Goal: Task Accomplishment & Management: Complete application form

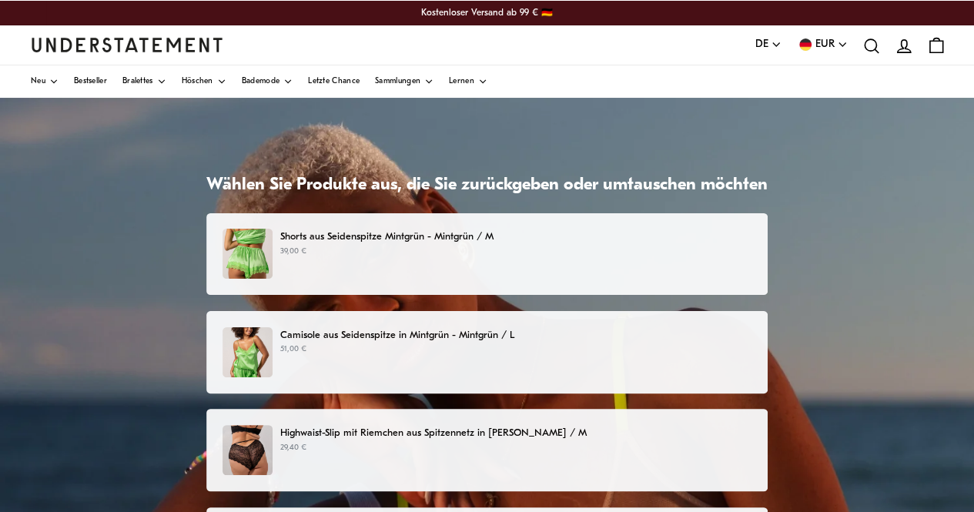
click at [445, 236] on font "Shorts aus Seidenspitze Mintgrün - Mintgrün / M" at bounding box center [386, 237] width 213 height 10
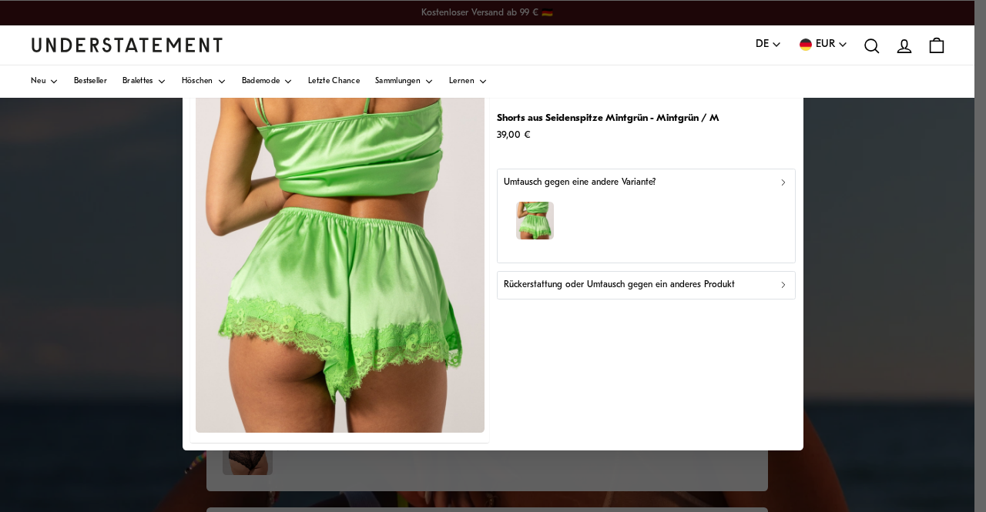
click at [779, 288] on icon "button" at bounding box center [783, 285] width 11 height 11
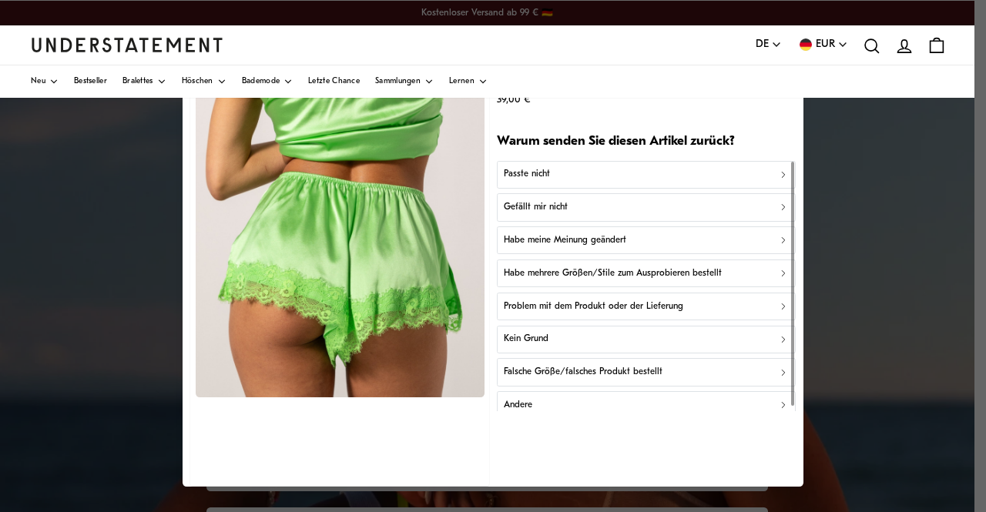
click at [539, 204] on font "Gefällt mir nicht" at bounding box center [536, 207] width 64 height 9
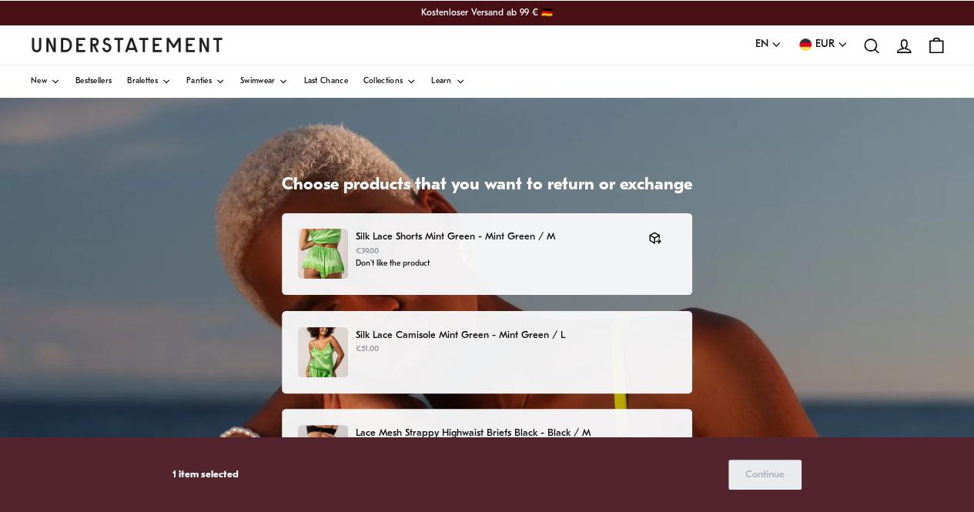
click at [497, 335] on p "Silk Lace Camisole Mint Green - Mint Green / L" at bounding box center [516, 335] width 320 height 16
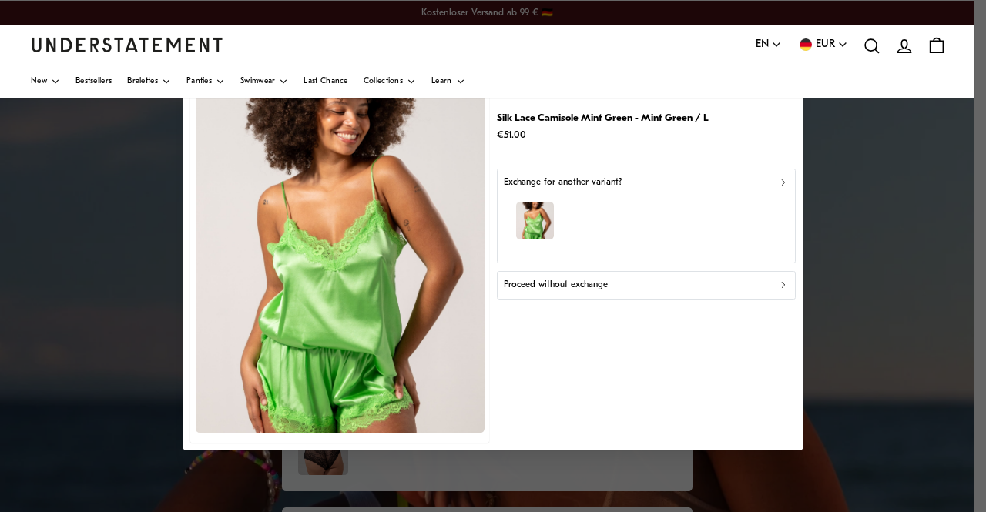
click at [776, 282] on div "Proceed without exchange" at bounding box center [646, 285] width 285 height 15
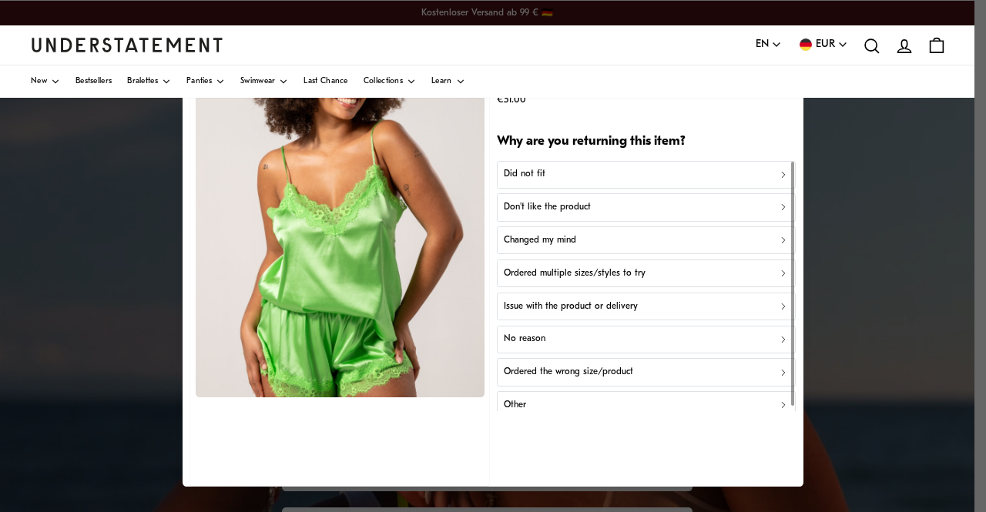
click at [537, 174] on div "Did not fit" at bounding box center [646, 175] width 285 height 15
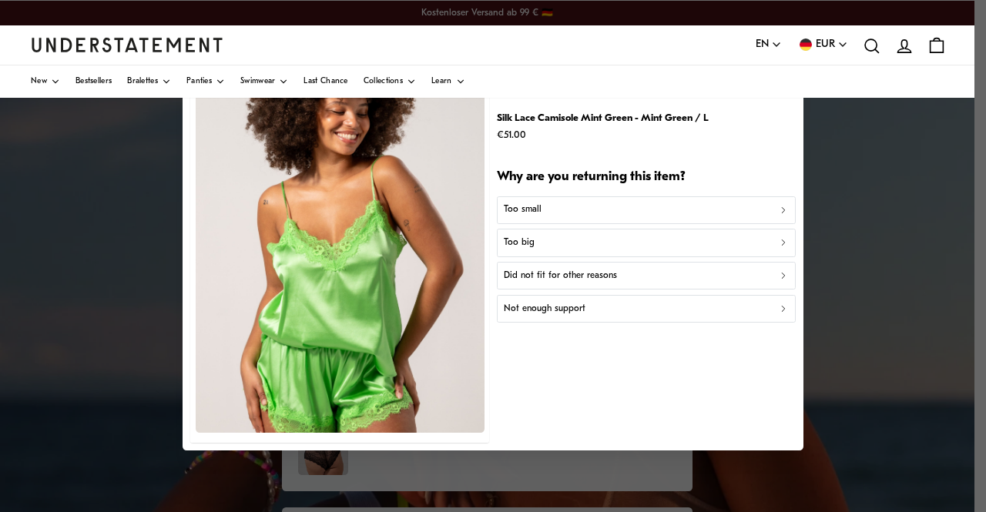
click at [777, 246] on div "Too big" at bounding box center [646, 243] width 285 height 15
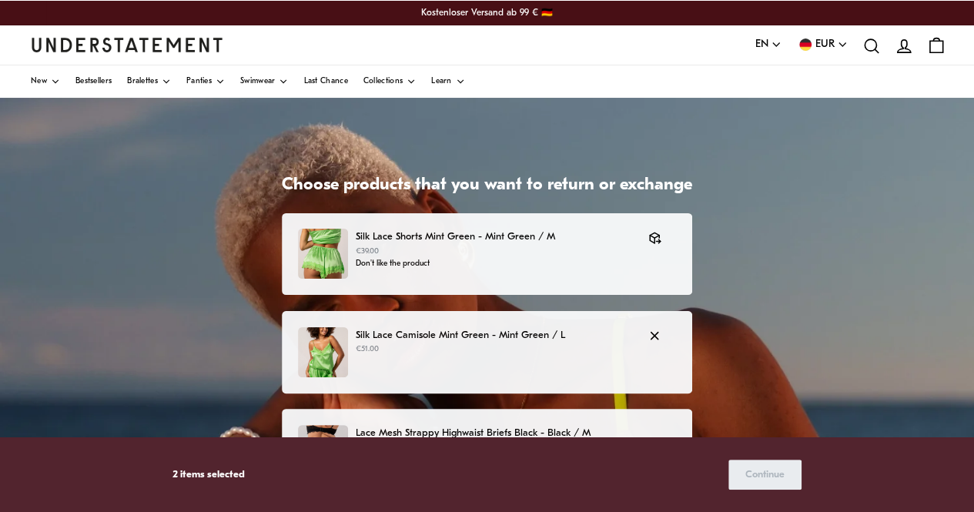
click at [503, 335] on p "Silk Lace Camisole Mint Green - Mint Green / L" at bounding box center [494, 335] width 277 height 16
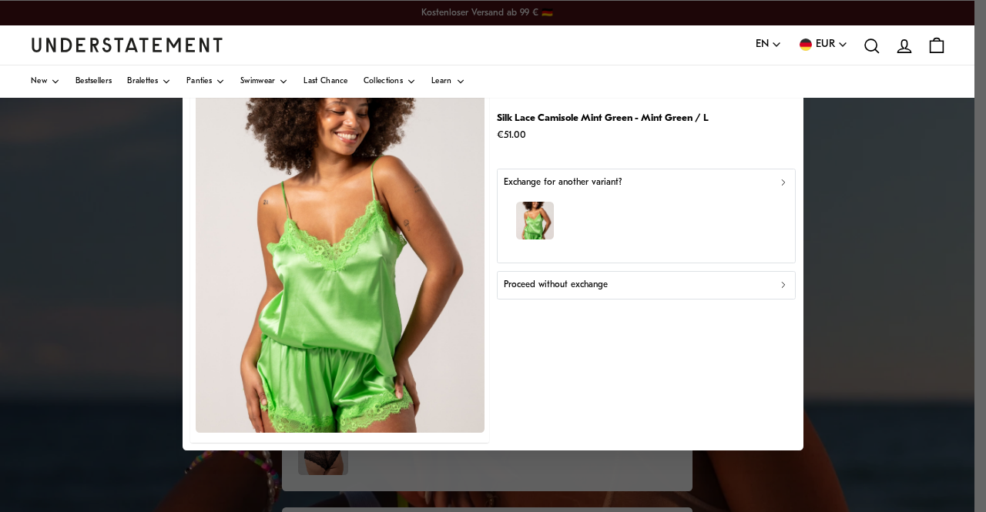
click at [784, 288] on icon "button" at bounding box center [783, 285] width 11 height 11
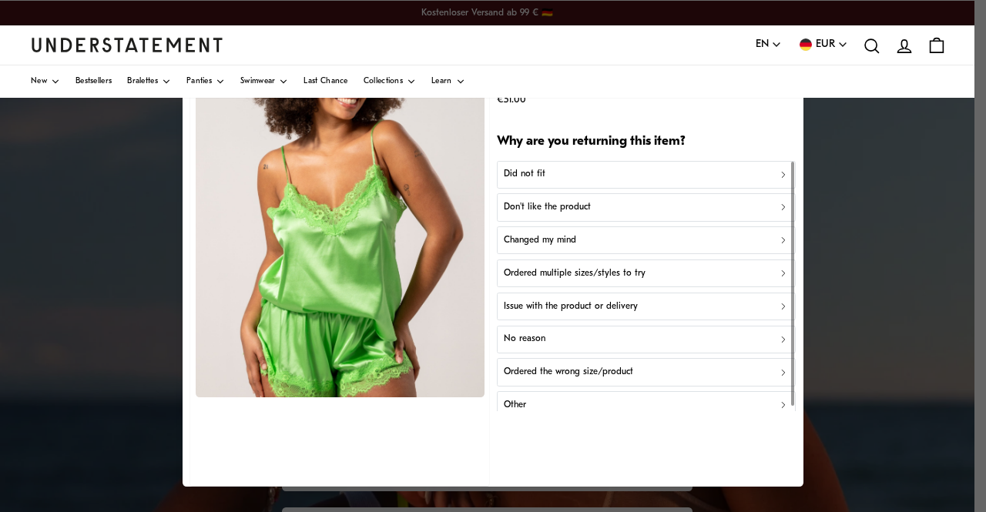
click at [584, 203] on div "Don't like the product" at bounding box center [646, 207] width 285 height 15
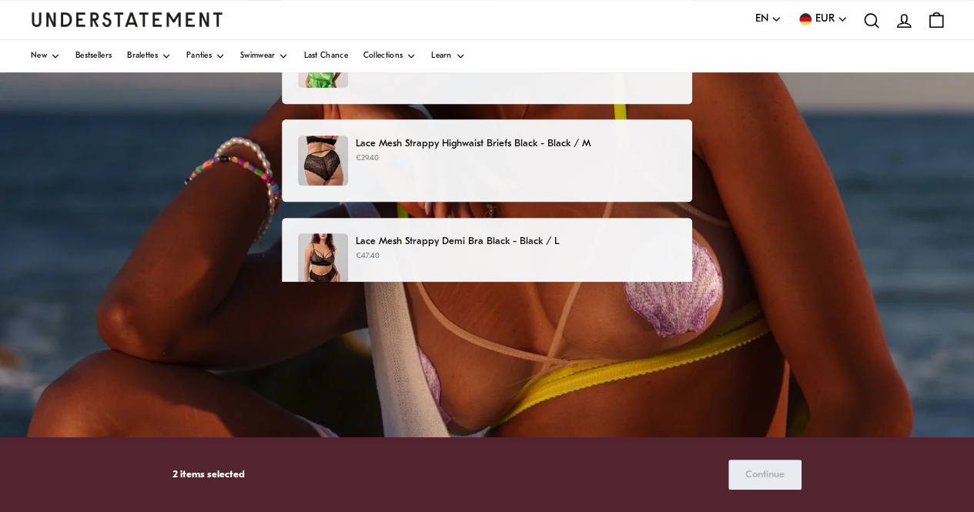
scroll to position [124, 0]
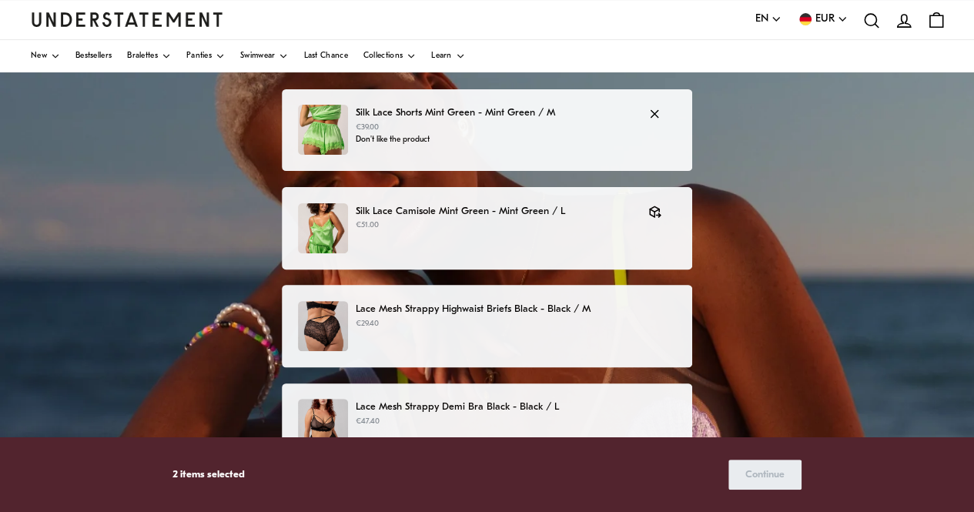
click at [427, 126] on p "€39.00" at bounding box center [494, 128] width 277 height 12
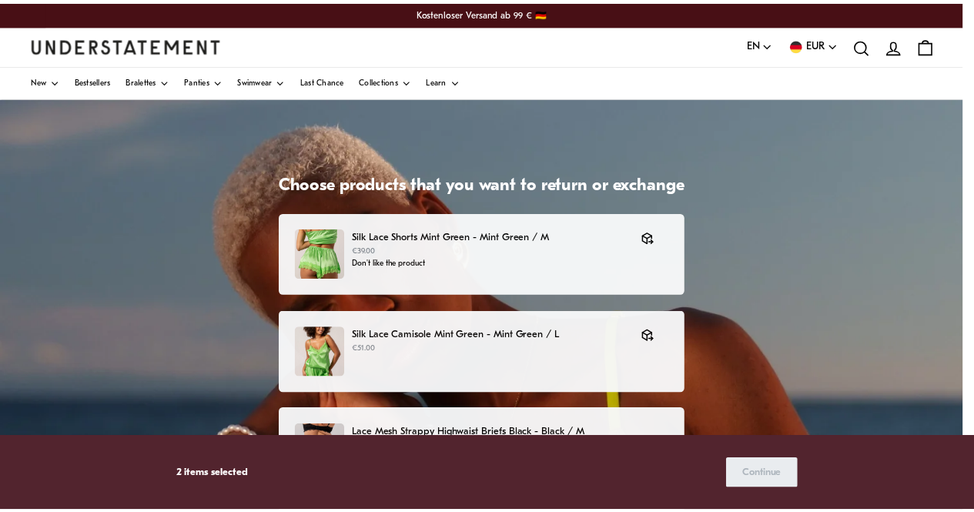
scroll to position [124, 0]
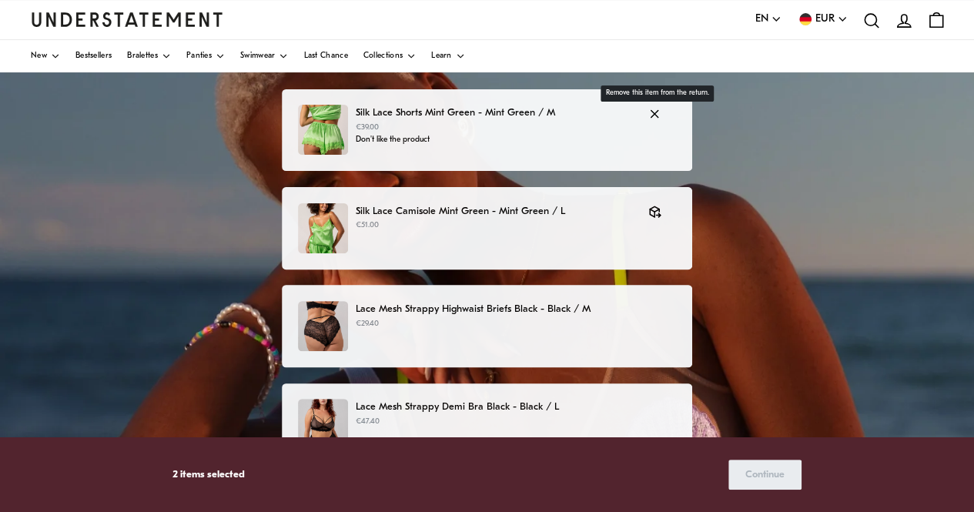
click at [653, 115] on icon "button" at bounding box center [655, 114] width 14 height 14
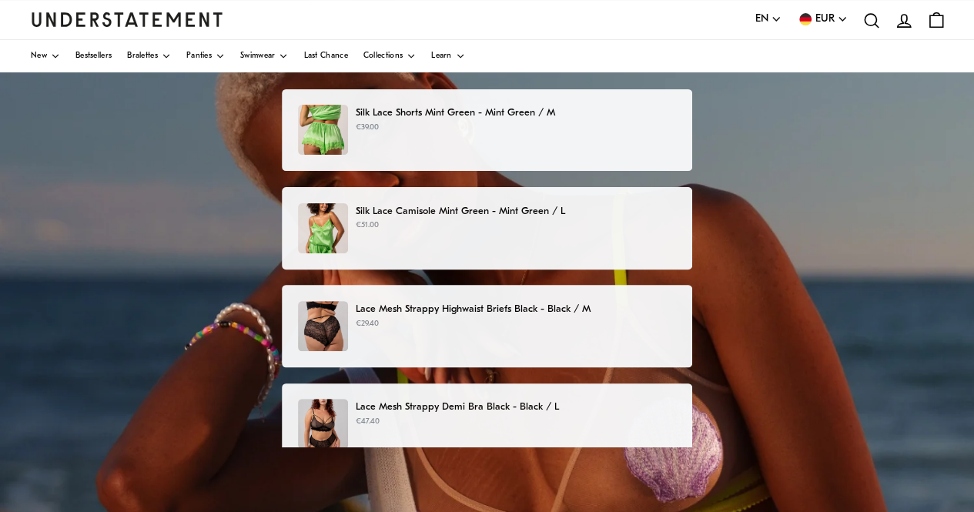
click at [628, 223] on p "€51.00" at bounding box center [516, 225] width 320 height 12
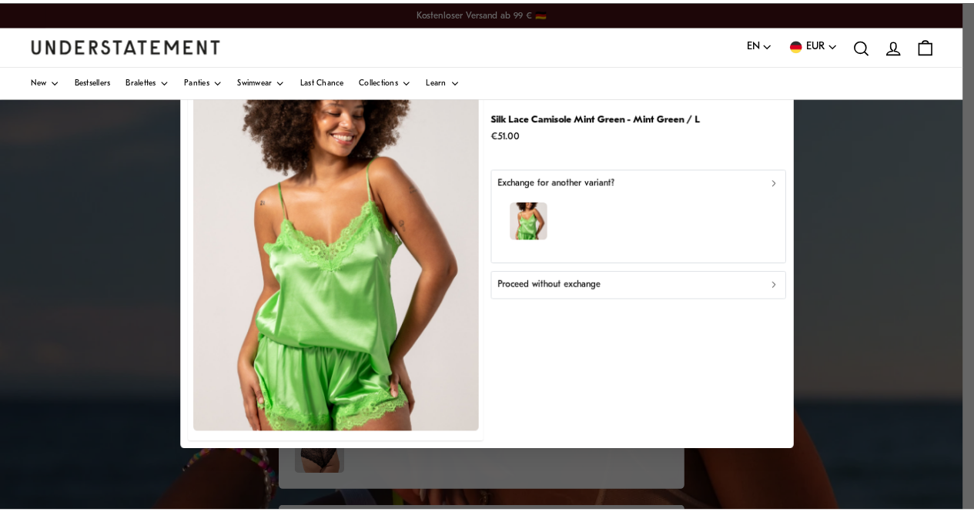
scroll to position [124, 0]
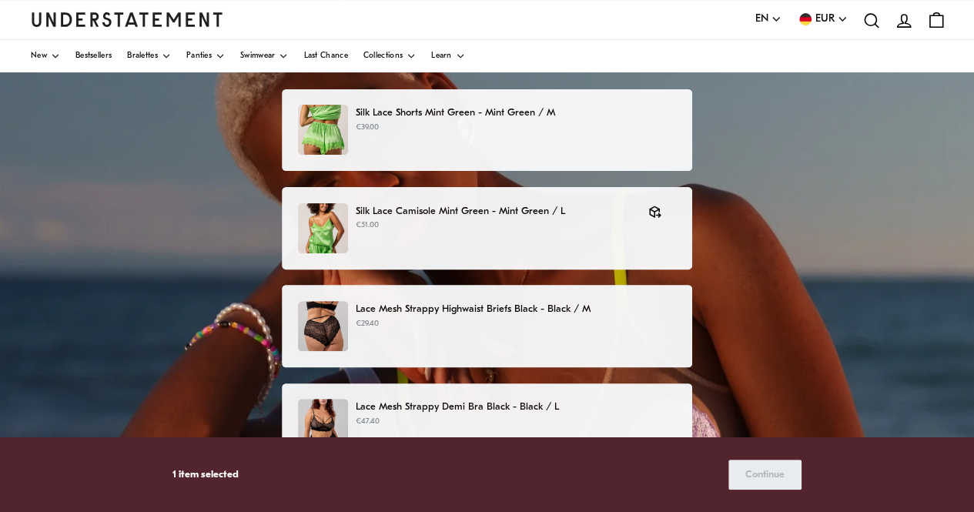
click at [387, 115] on p "Silk Lace Shorts Mint Green - Mint Green / M" at bounding box center [516, 113] width 320 height 16
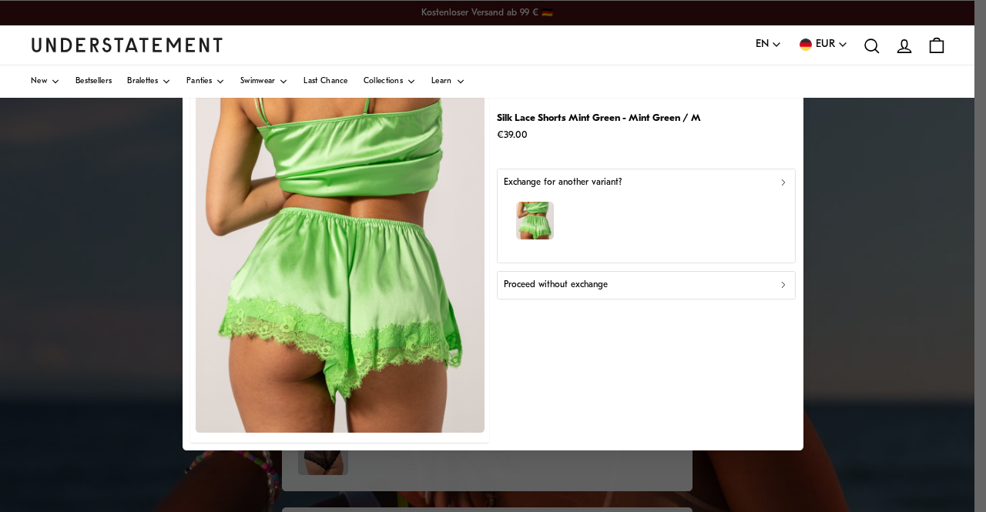
click at [781, 290] on icon "button" at bounding box center [783, 285] width 11 height 11
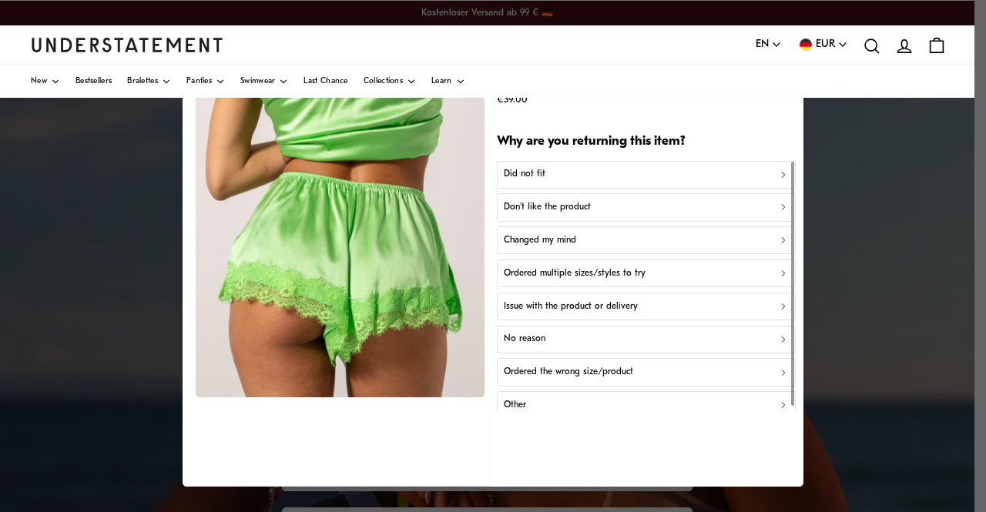
click at [527, 206] on p "Don't like the product" at bounding box center [547, 207] width 87 height 15
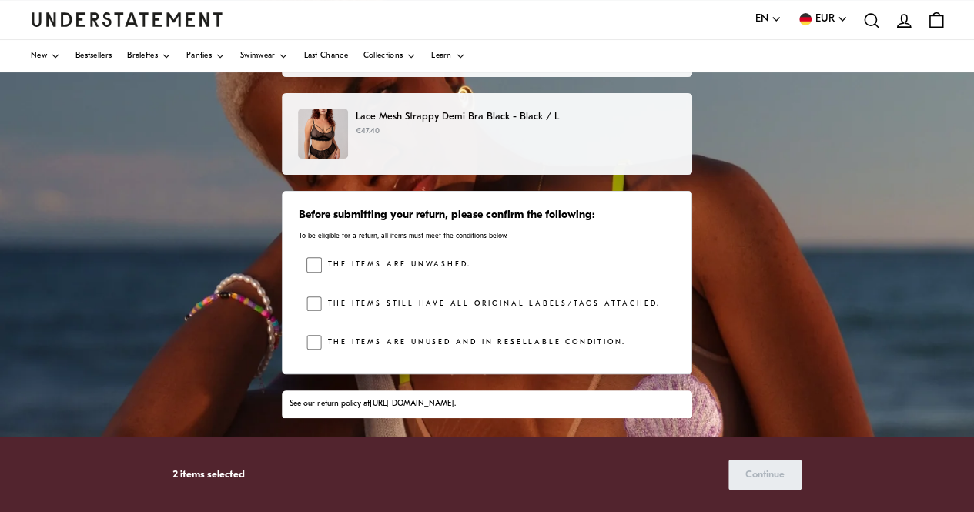
scroll to position [124, 0]
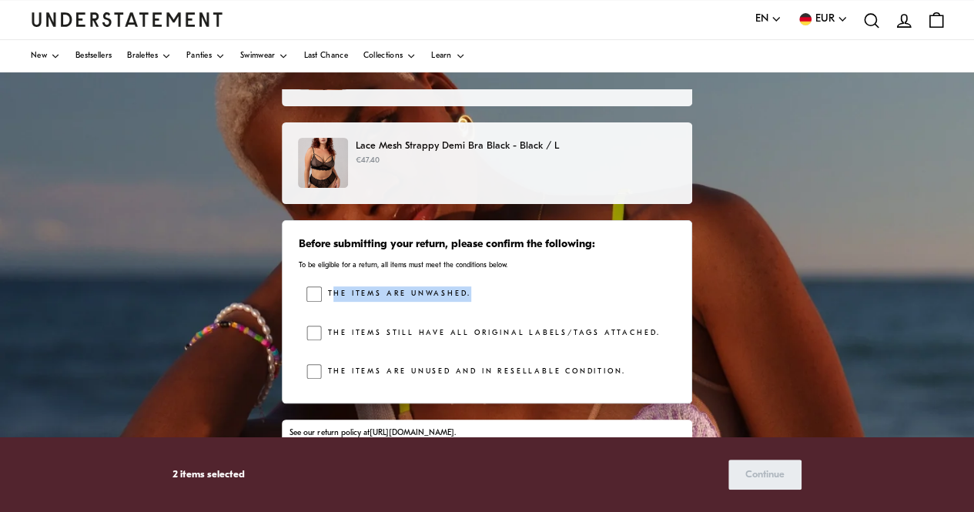
drag, startPoint x: 333, startPoint y: 293, endPoint x: 475, endPoint y: 303, distance: 142.8
click at [475, 303] on div "The items are unwashed." at bounding box center [490, 297] width 369 height 23
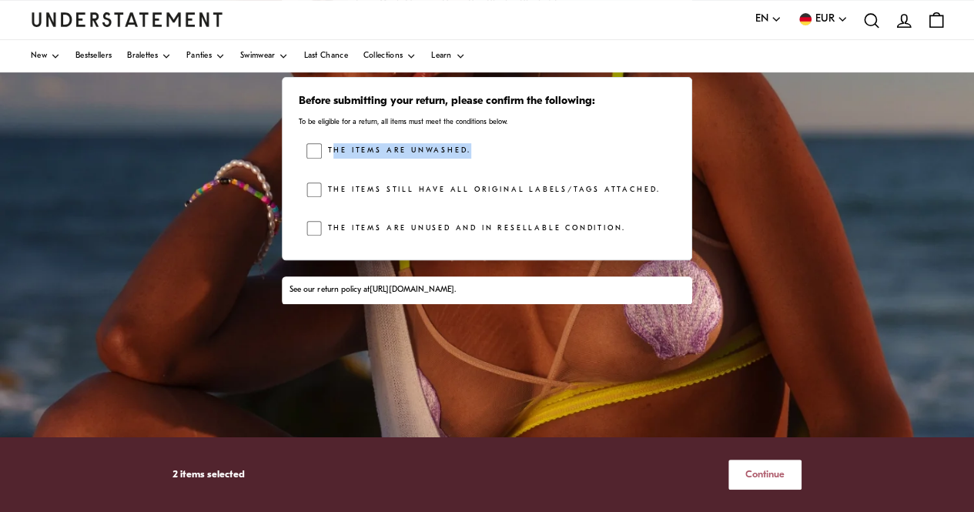
scroll to position [278, 0]
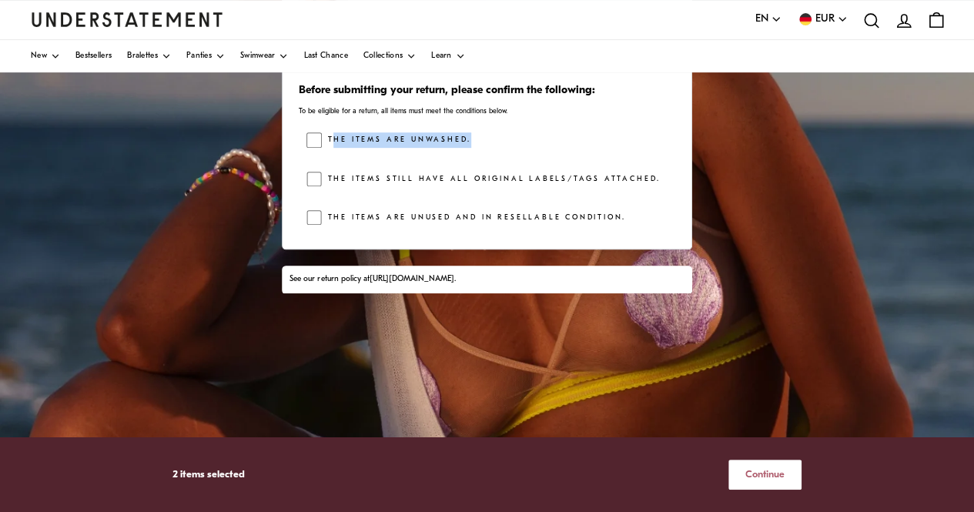
click at [770, 480] on span "Continue" at bounding box center [764, 474] width 39 height 28
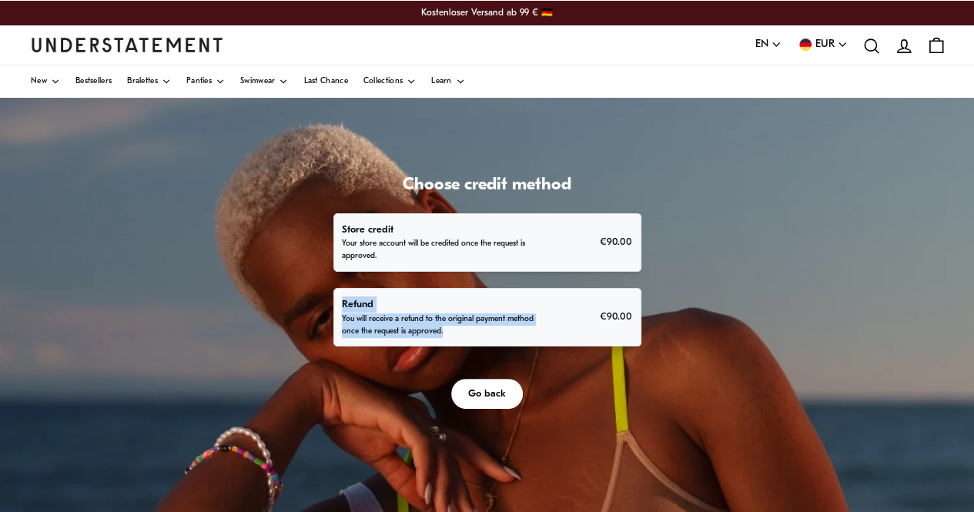
drag, startPoint x: 342, startPoint y: 300, endPoint x: 443, endPoint y: 338, distance: 108.0
click at [443, 338] on div "Refund You will receive a refund to the original payment method once the reques…" at bounding box center [487, 317] width 308 height 59
drag, startPoint x: 345, startPoint y: 308, endPoint x: 444, endPoint y: 330, distance: 101.6
click at [444, 330] on div "Refund You will receive a refund to the original payment method once the reques…" at bounding box center [487, 317] width 308 height 59
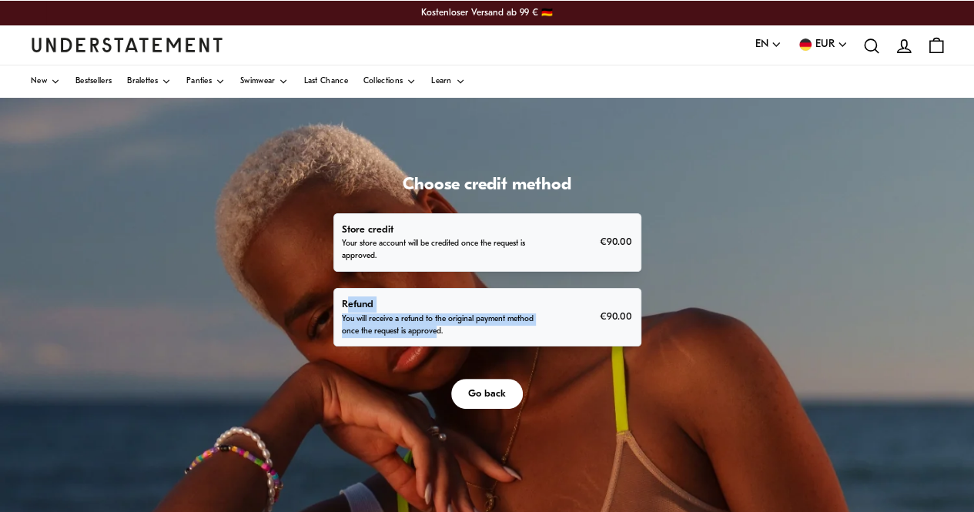
drag, startPoint x: 344, startPoint y: 293, endPoint x: 435, endPoint y: 335, distance: 99.9
click at [435, 335] on div "Refund You will receive a refund to the original payment method once the reques…" at bounding box center [487, 317] width 308 height 59
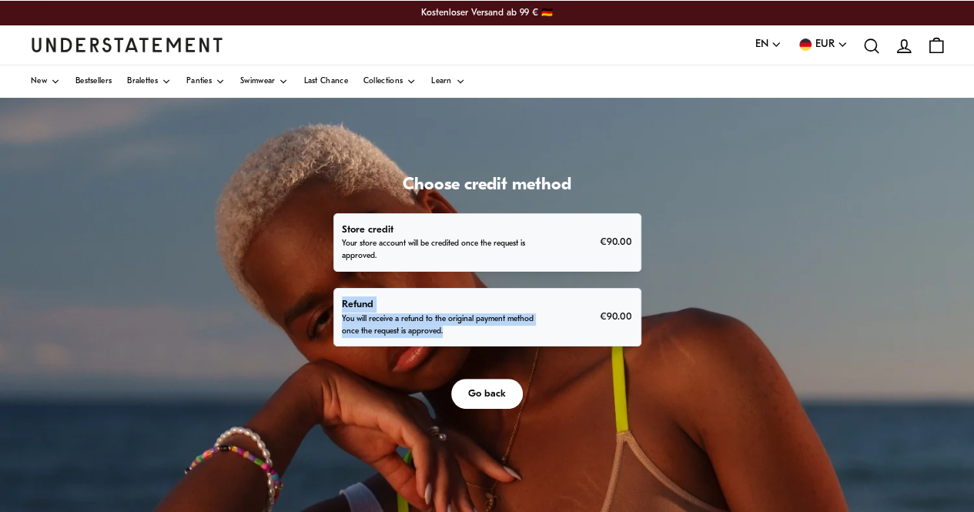
drag, startPoint x: 336, startPoint y: 296, endPoint x: 465, endPoint y: 330, distance: 133.7
click at [465, 330] on div "Refund You will receive a refund to the original payment method once the reques…" at bounding box center [487, 317] width 308 height 59
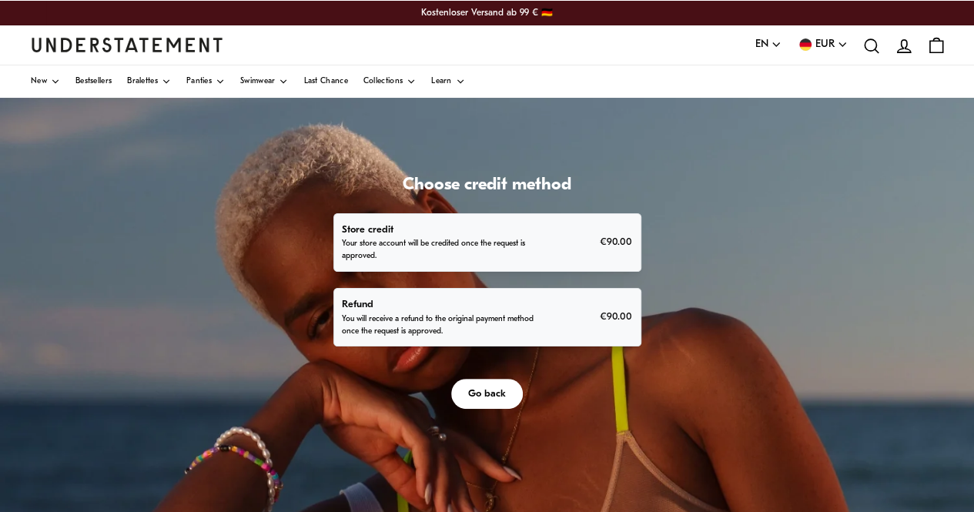
drag, startPoint x: 365, startPoint y: 320, endPoint x: 711, endPoint y: 263, distance: 351.0
click at [711, 263] on div "Choose credit method Store credit Your store account will be credited once the …" at bounding box center [487, 483] width 974 height 770
drag, startPoint x: 343, startPoint y: 292, endPoint x: 437, endPoint y: 333, distance: 102.7
click at [437, 333] on div "Refund You will receive a refund to the original payment method once the reques…" at bounding box center [487, 317] width 308 height 59
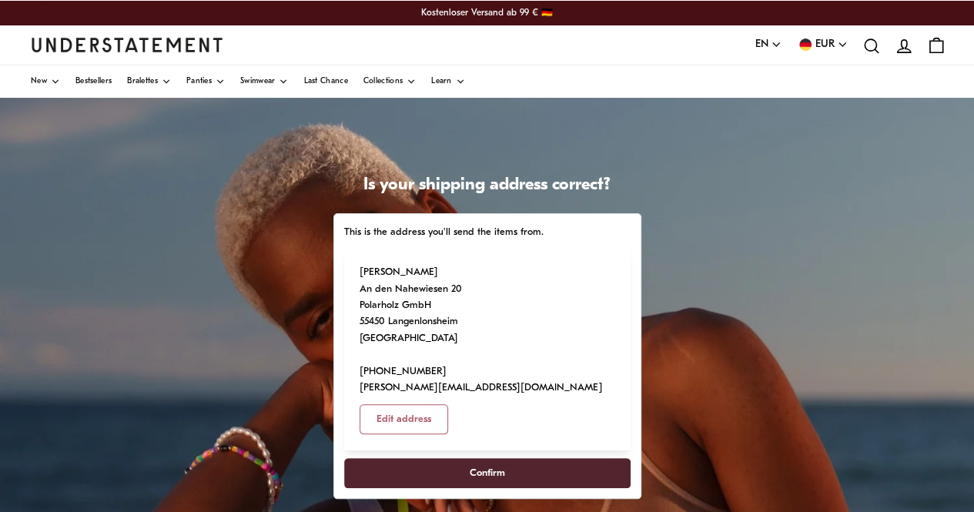
click at [431, 405] on span "Edit address" at bounding box center [404, 419] width 55 height 28
select select "**"
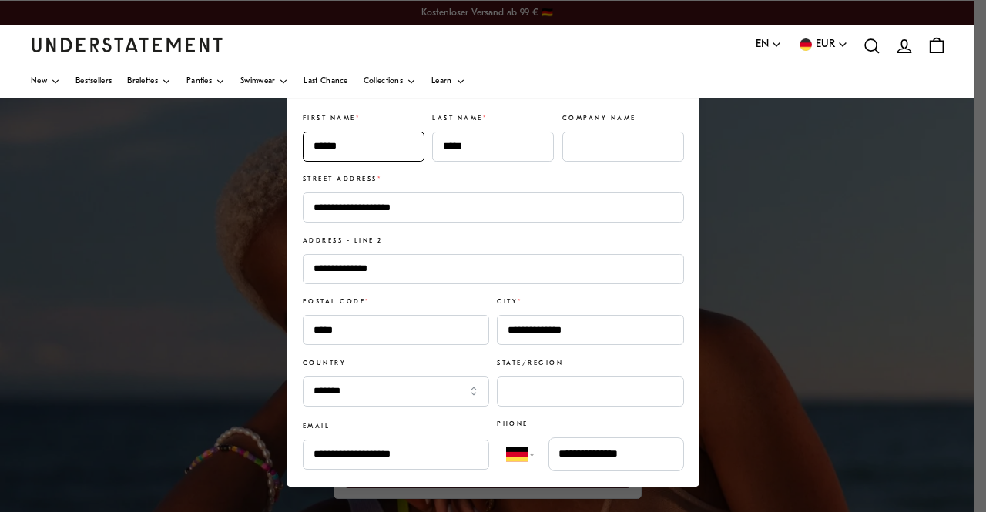
click at [336, 141] on input "******" at bounding box center [364, 147] width 122 height 30
type input "*"
type input "*******"
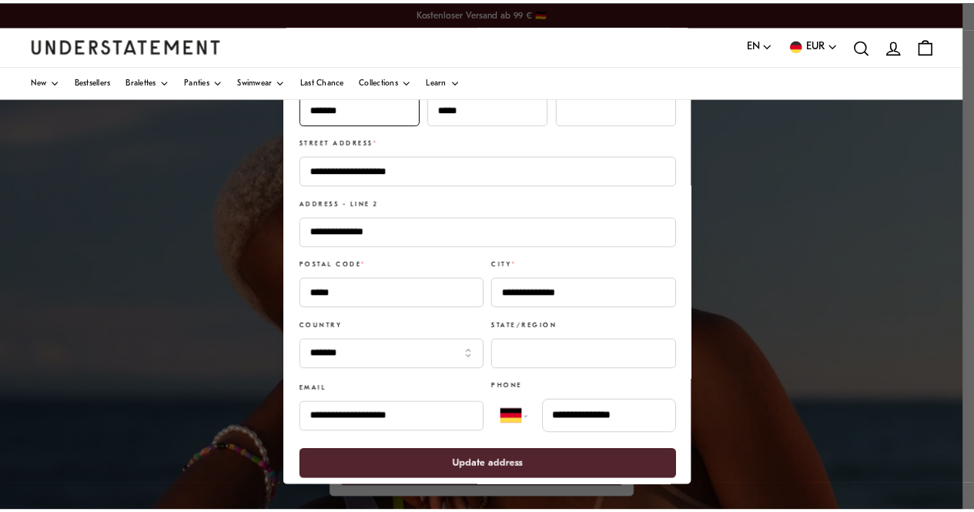
scroll to position [49, 0]
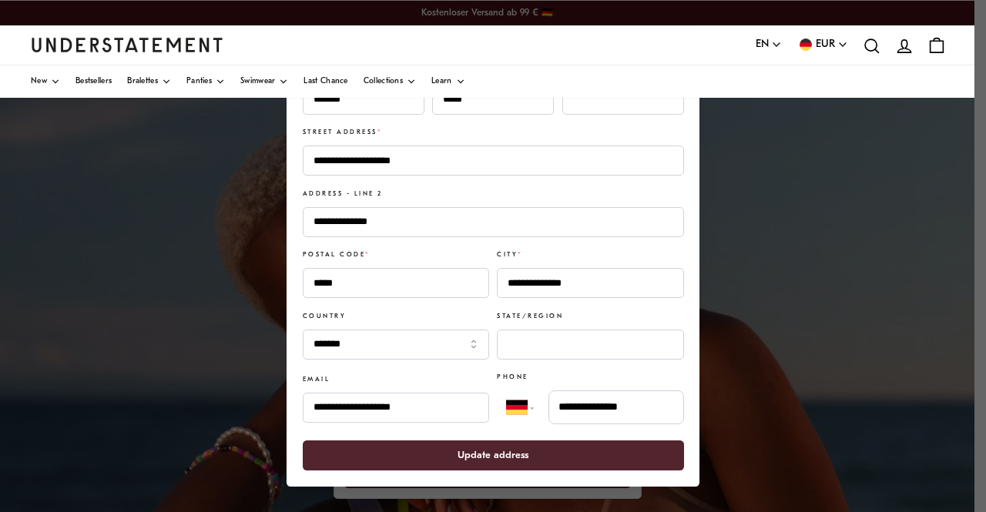
click at [491, 461] on span "Update address" at bounding box center [492, 455] width 71 height 28
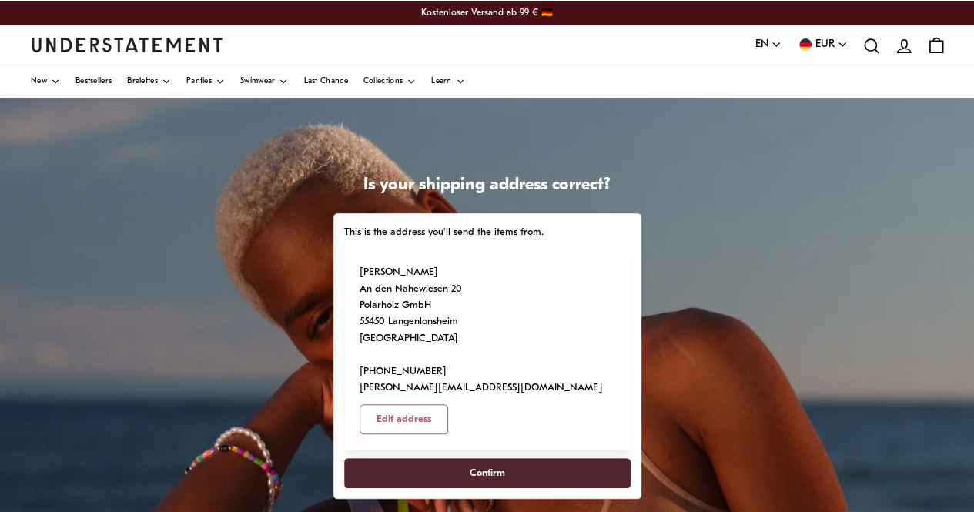
click at [498, 459] on span "Confirm" at bounding box center [487, 473] width 35 height 28
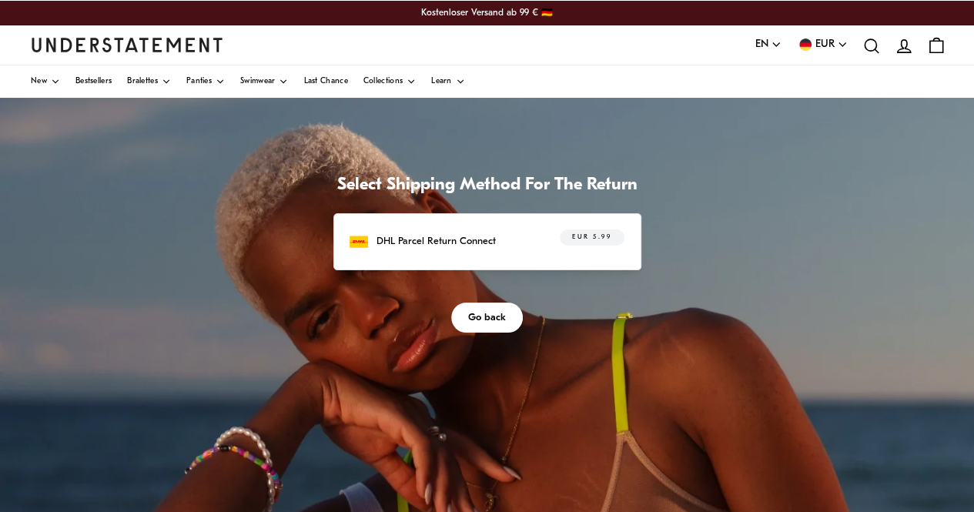
click at [466, 240] on p "DHL Parcel Return Connect" at bounding box center [436, 241] width 119 height 16
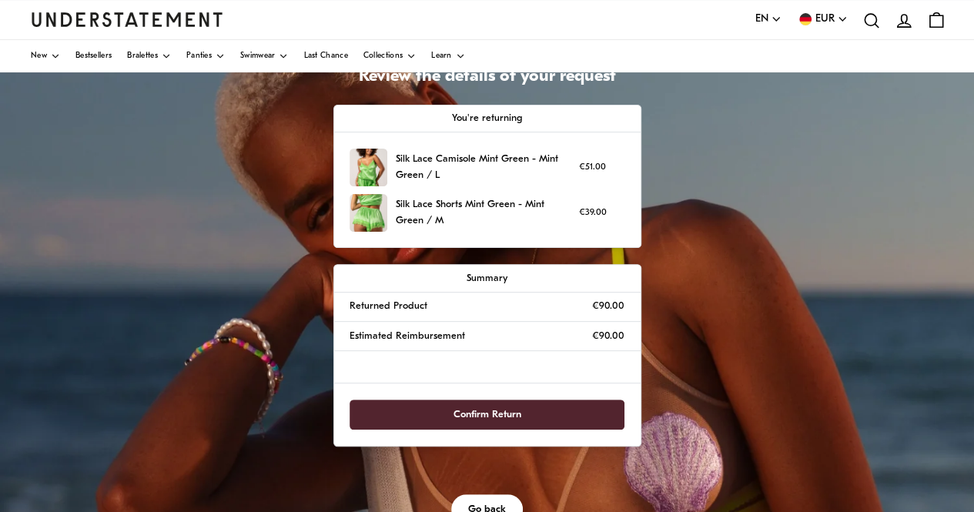
scroll to position [154, 0]
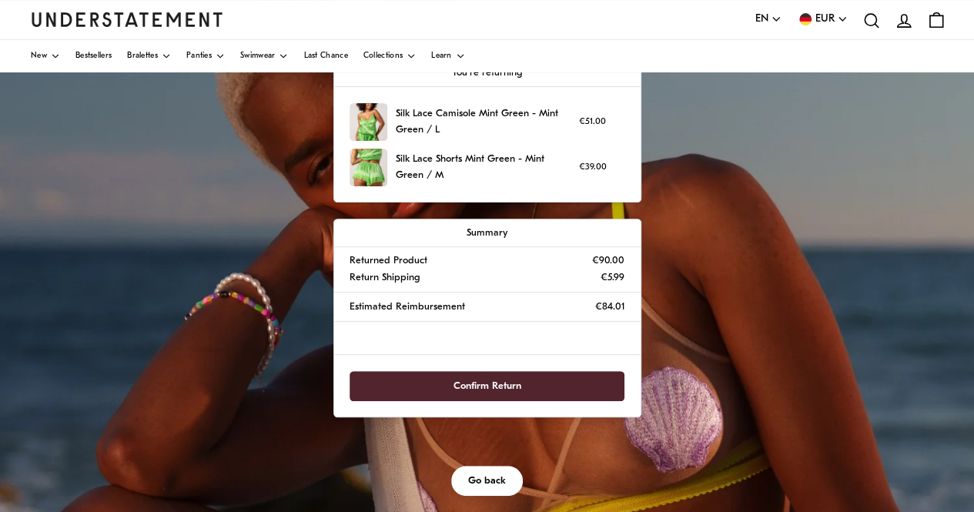
click at [500, 386] on span "Confirm Return" at bounding box center [488, 386] width 68 height 28
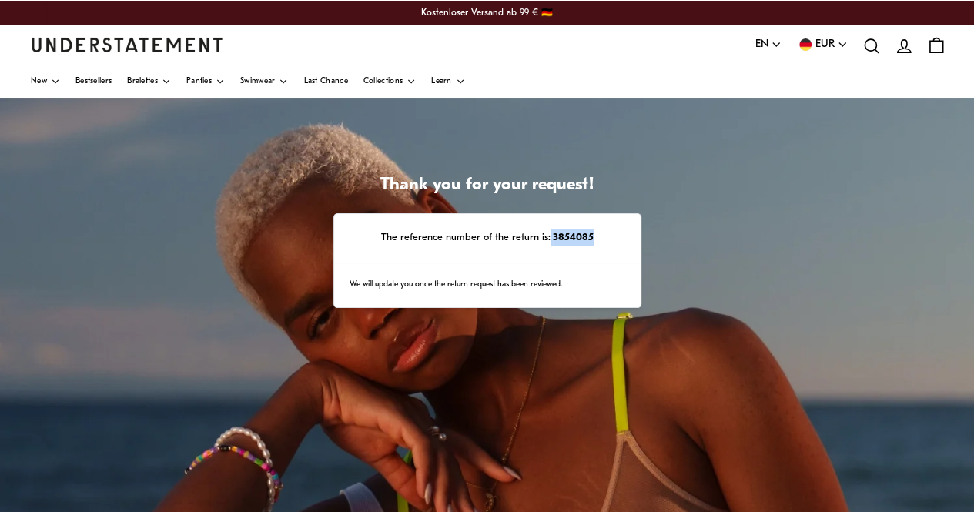
drag, startPoint x: 593, startPoint y: 235, endPoint x: 550, endPoint y: 243, distance: 43.9
click at [550, 243] on p "The reference number of the return is: 3854085" at bounding box center [487, 237] width 274 height 16
copy strong "3854085"
click at [907, 47] on icon "account" at bounding box center [904, 46] width 20 height 20
